Goal: Task Accomplishment & Management: Understand process/instructions

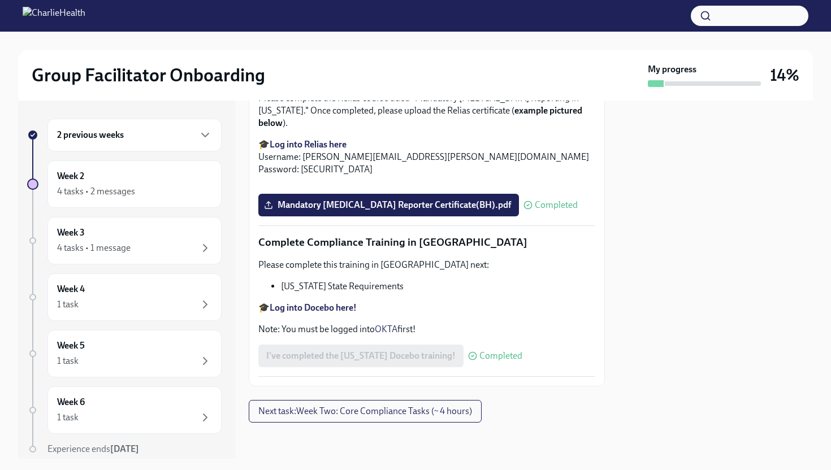
scroll to position [2446, 0]
click at [185, 194] on div "4 tasks • 2 messages" at bounding box center [134, 192] width 155 height 14
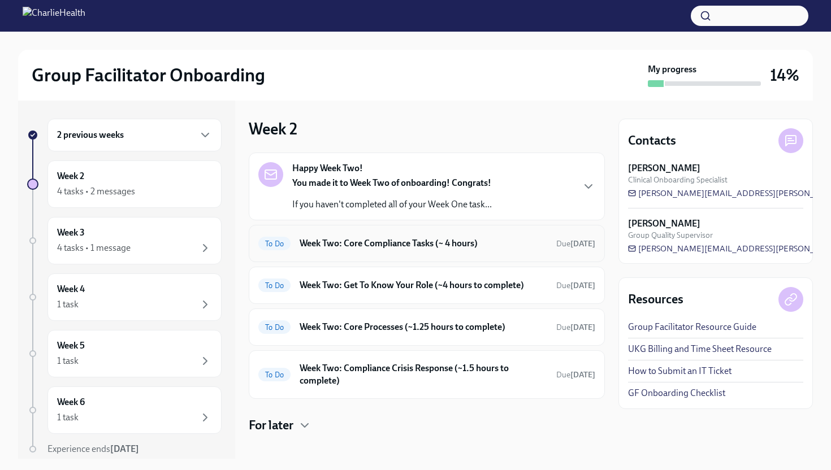
click at [379, 246] on h6 "Week Two: Core Compliance Tasks (~ 4 hours)" at bounding box center [424, 243] width 248 height 12
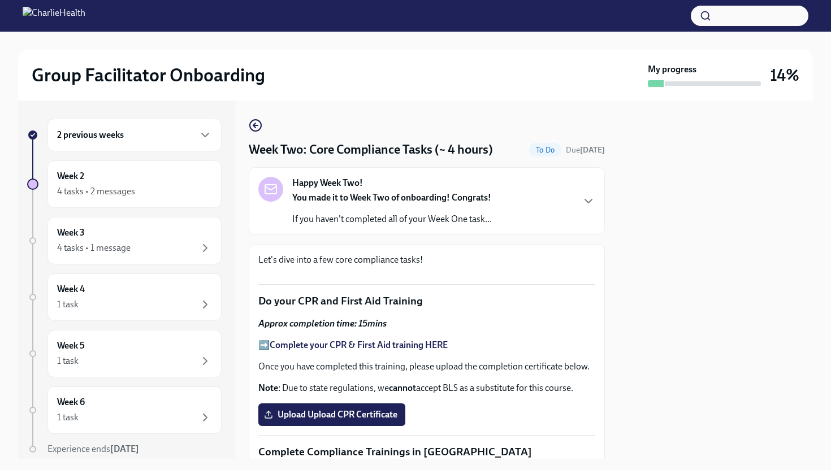
click at [400, 191] on div "Happy Week Two! You made it to Week Two of onboarding! Congrats! If you haven't…" at bounding box center [392, 201] width 200 height 49
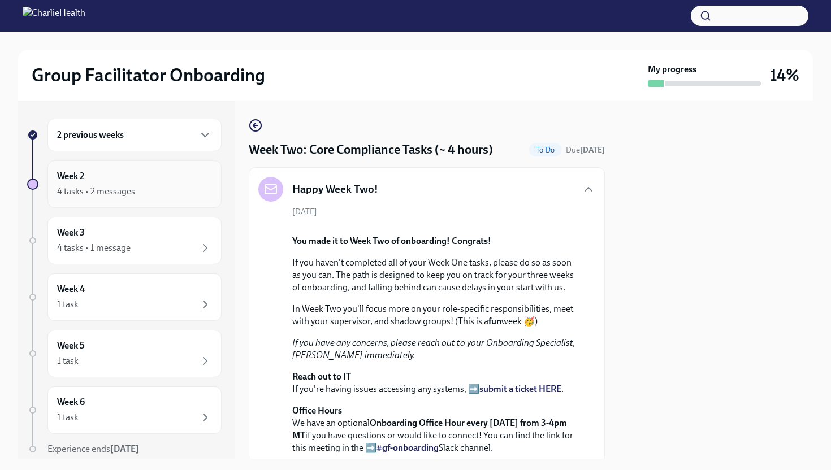
click at [197, 181] on div "Week 2 4 tasks • 2 messages" at bounding box center [134, 184] width 155 height 28
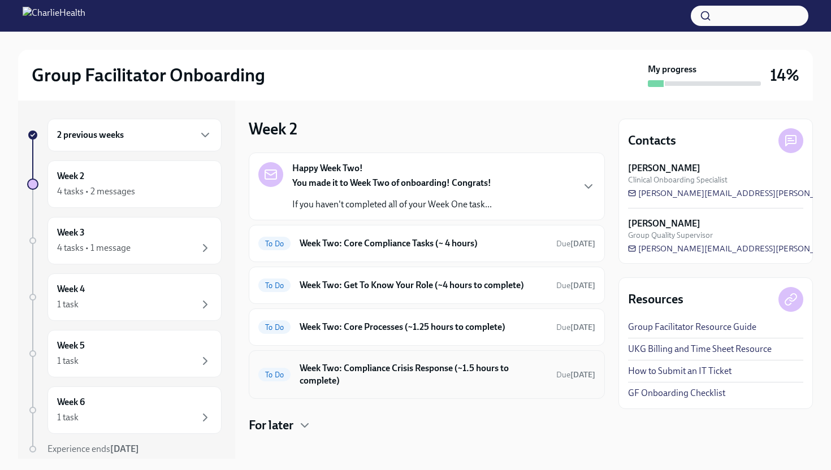
scroll to position [11, 0]
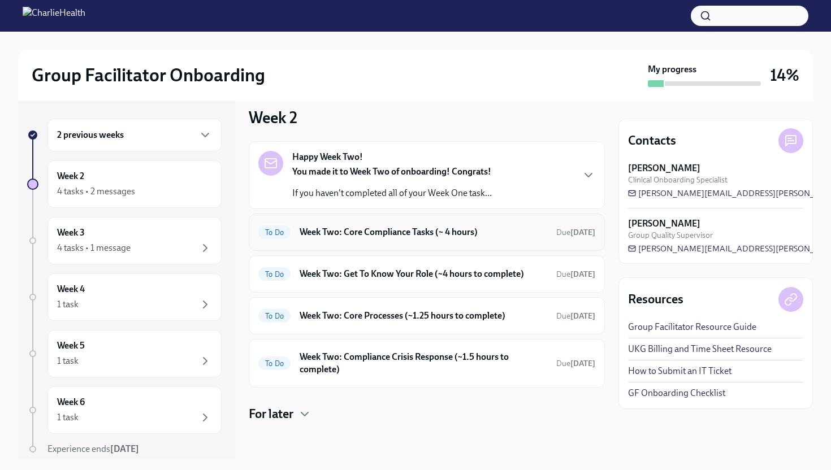
click at [379, 227] on h6 "Week Two: Core Compliance Tasks (~ 4 hours)" at bounding box center [424, 232] width 248 height 12
